Goal: Navigation & Orientation: Find specific page/section

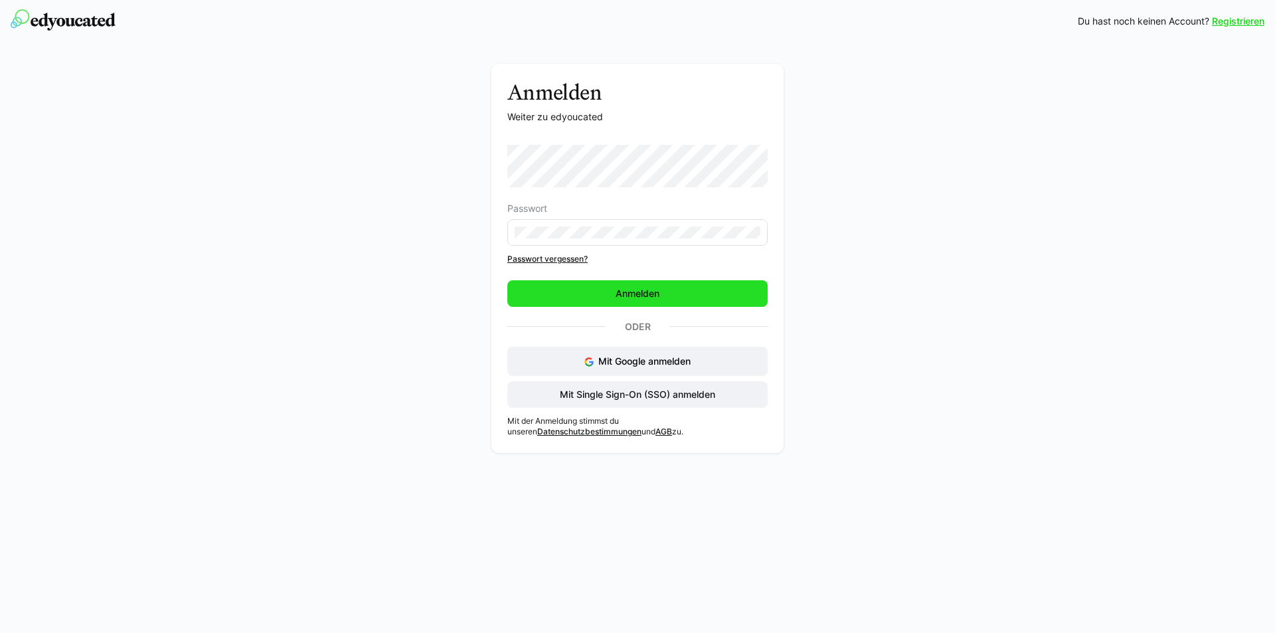
click at [590, 301] on span "Anmelden" at bounding box center [637, 293] width 260 height 27
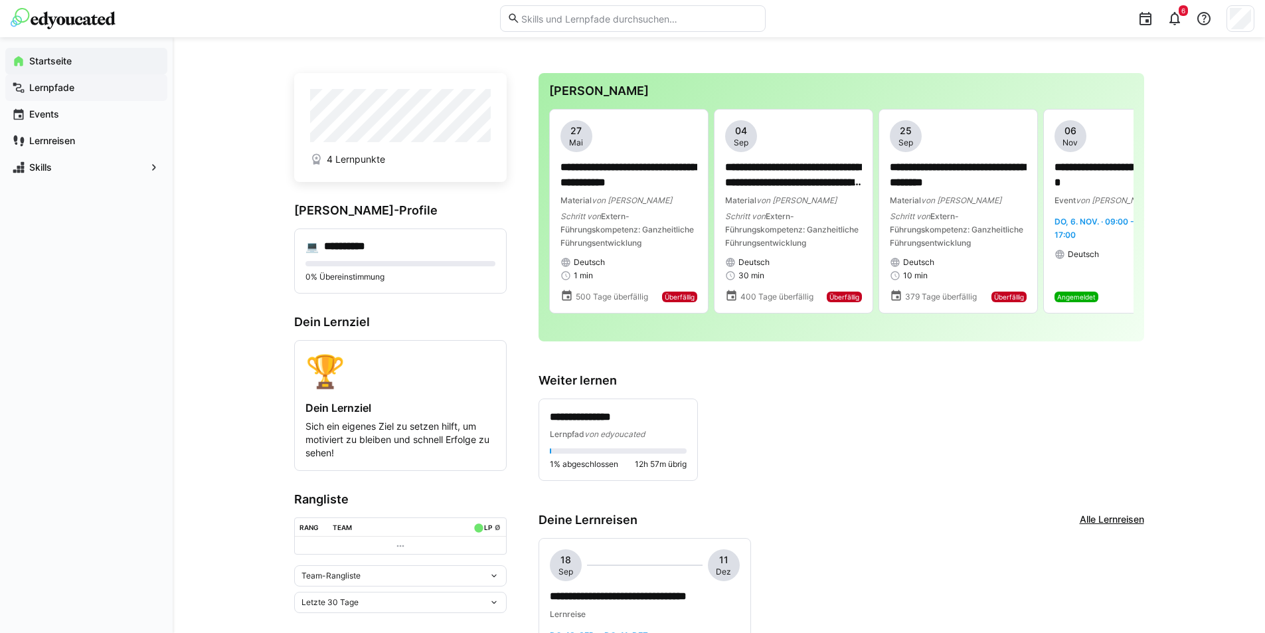
click at [64, 80] on div "Lernpfade" at bounding box center [86, 87] width 162 height 27
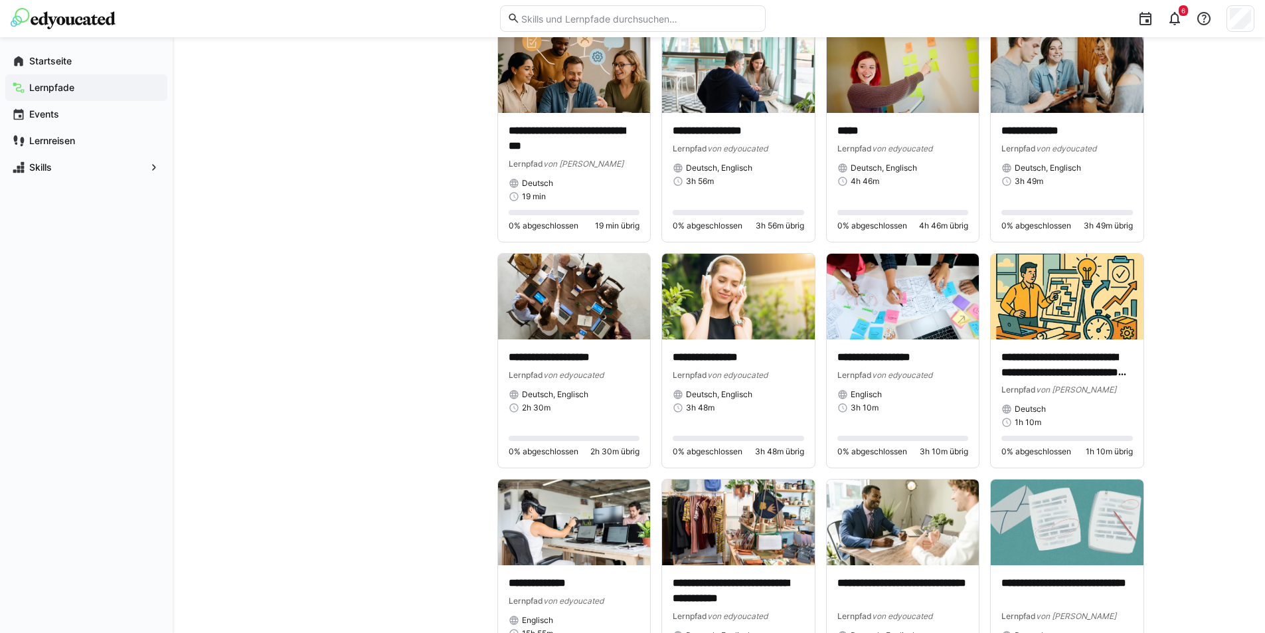
scroll to position [3719, 0]
